Goal: Transaction & Acquisition: Subscribe to service/newsletter

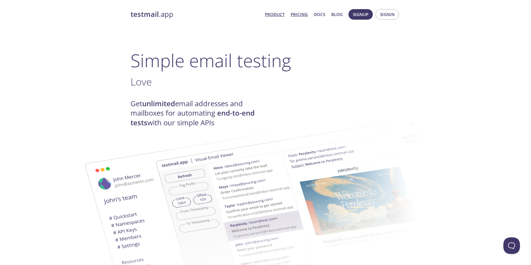
click at [302, 12] on link "Pricing" at bounding box center [299, 14] width 17 height 7
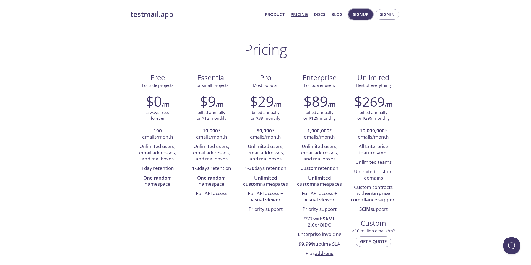
click at [364, 13] on span "Signup" at bounding box center [360, 14] width 15 height 7
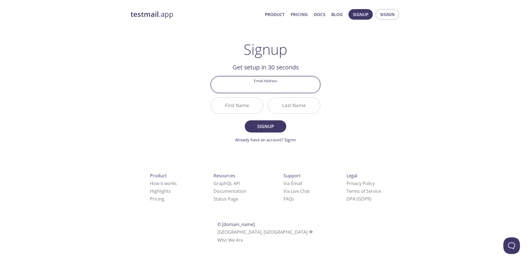
click at [275, 83] on input "Email Address" at bounding box center [265, 85] width 109 height 16
type input "[EMAIL_ADDRESS][DOMAIN_NAME]"
click at [247, 104] on input "First Name" at bounding box center [237, 106] width 52 height 16
type input "Godson"
click at [308, 106] on input "Last Name" at bounding box center [294, 106] width 52 height 16
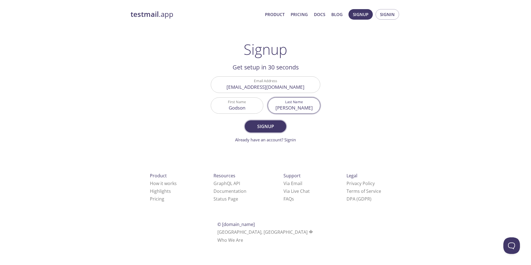
type input "[PERSON_NAME]"
click at [277, 126] on span "Signup" at bounding box center [265, 126] width 29 height 8
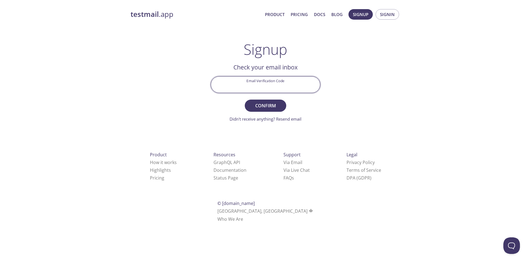
click at [258, 84] on input "Email Verification Code" at bounding box center [265, 85] width 109 height 16
type input "5VJG5BD"
click at [267, 108] on span "Confirm" at bounding box center [265, 106] width 29 height 8
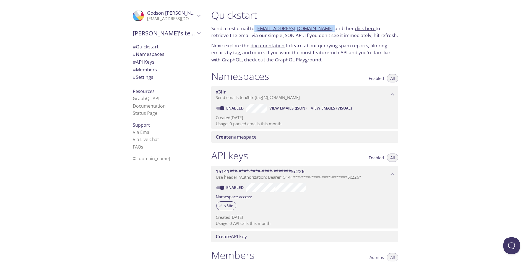
drag, startPoint x: 322, startPoint y: 30, endPoint x: 255, endPoint y: 30, distance: 67.2
click at [255, 30] on p "Send a test email to [EMAIL_ADDRESS][DOMAIN_NAME] and then click here to retrie…" at bounding box center [304, 32] width 187 height 14
copy p "[EMAIL_ADDRESS][DOMAIN_NAME]"
click at [181, 19] on p "[EMAIL_ADDRESS][DOMAIN_NAME]" at bounding box center [171, 19] width 48 height 6
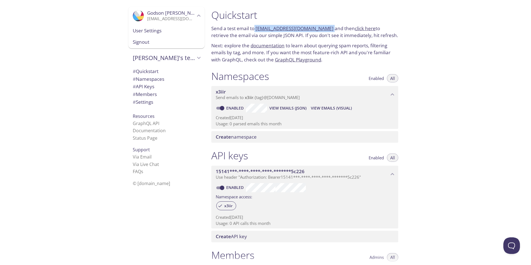
click at [181, 19] on p "[EMAIL_ADDRESS][DOMAIN_NAME]" at bounding box center [171, 19] width 48 height 6
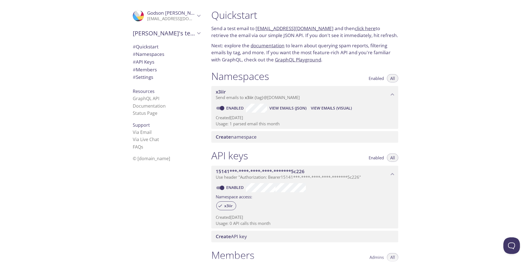
click at [355, 27] on link "click here" at bounding box center [365, 28] width 21 height 6
click at [324, 108] on span "View Emails (Visual)" at bounding box center [331, 108] width 41 height 7
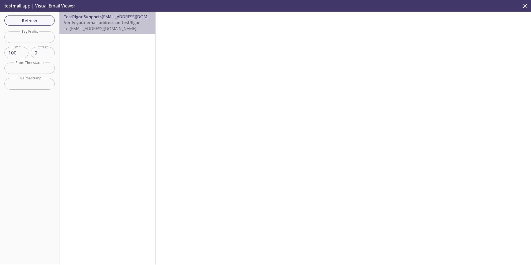
click at [111, 22] on span "Verify your email address on testRigor" at bounding box center [102, 23] width 76 height 6
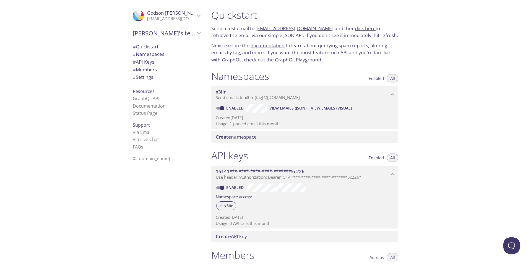
click at [355, 28] on link "click here" at bounding box center [365, 28] width 21 height 6
